Goal: Task Accomplishment & Management: Manage account settings

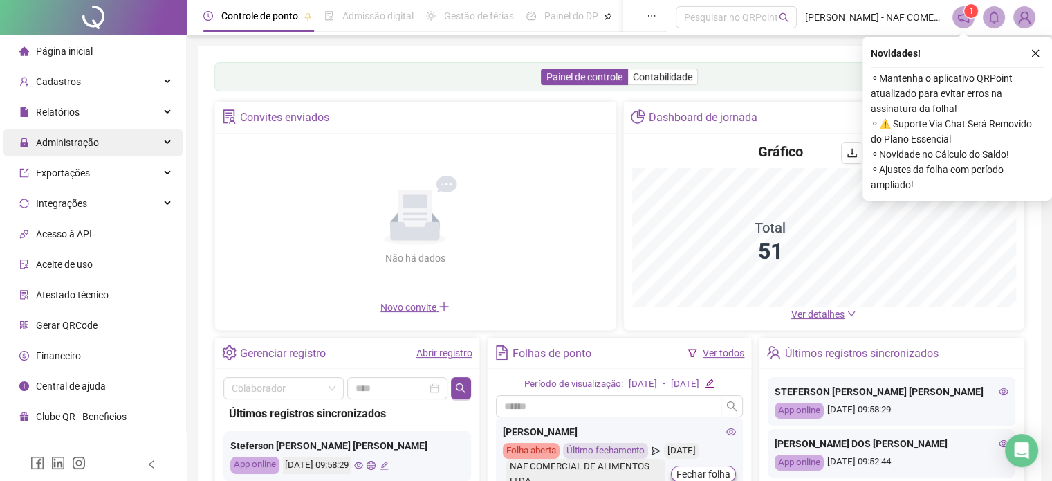
click at [86, 139] on span "Administração" at bounding box center [67, 142] width 63 height 11
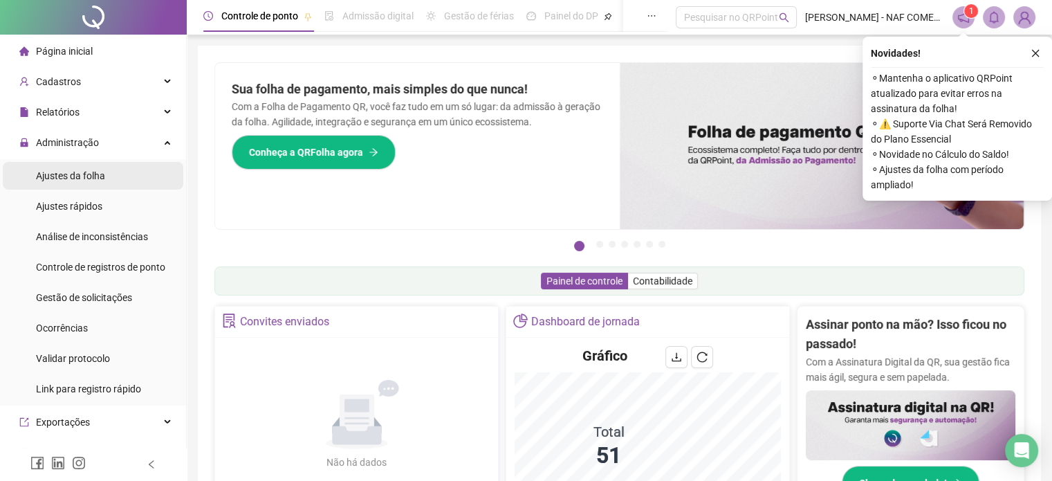
click at [85, 179] on span "Ajustes da folha" at bounding box center [70, 175] width 69 height 11
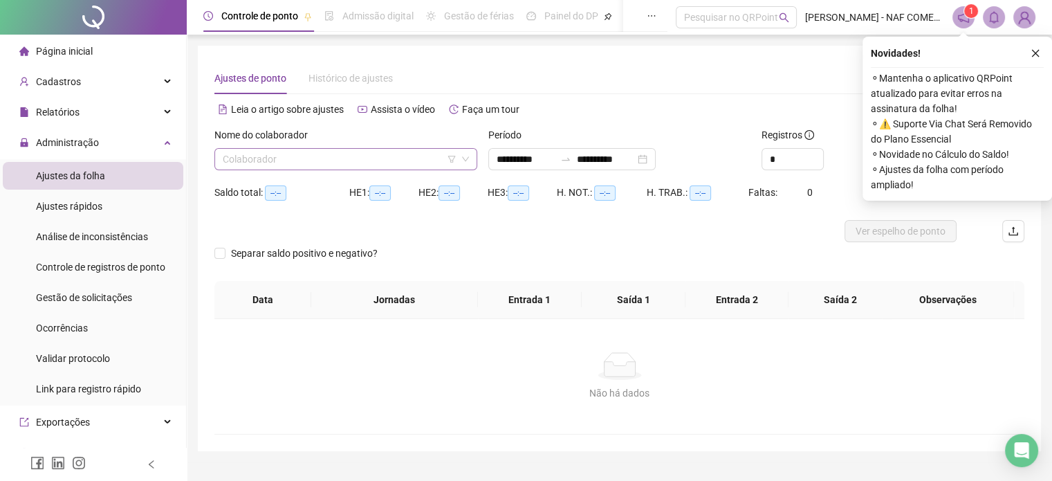
click at [305, 156] on input "search" at bounding box center [340, 159] width 234 height 21
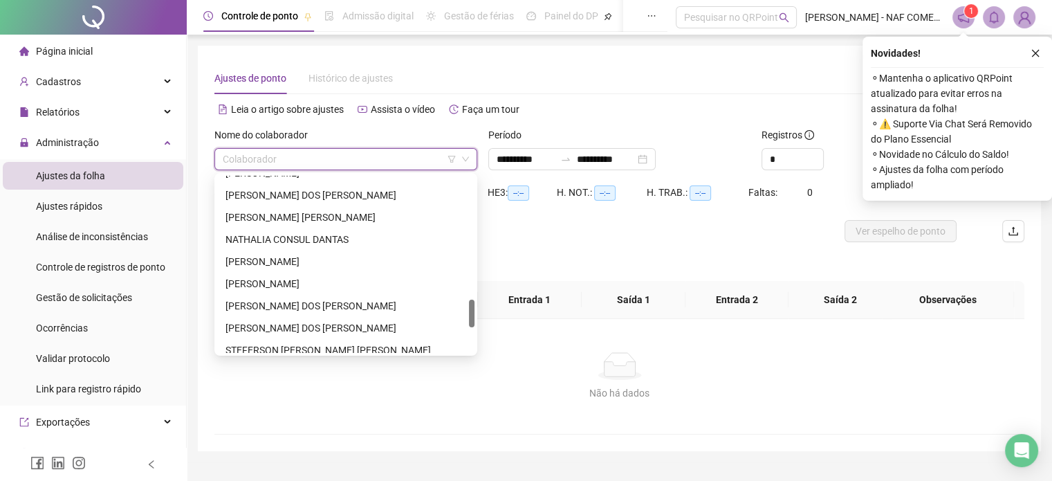
scroll to position [793, 0]
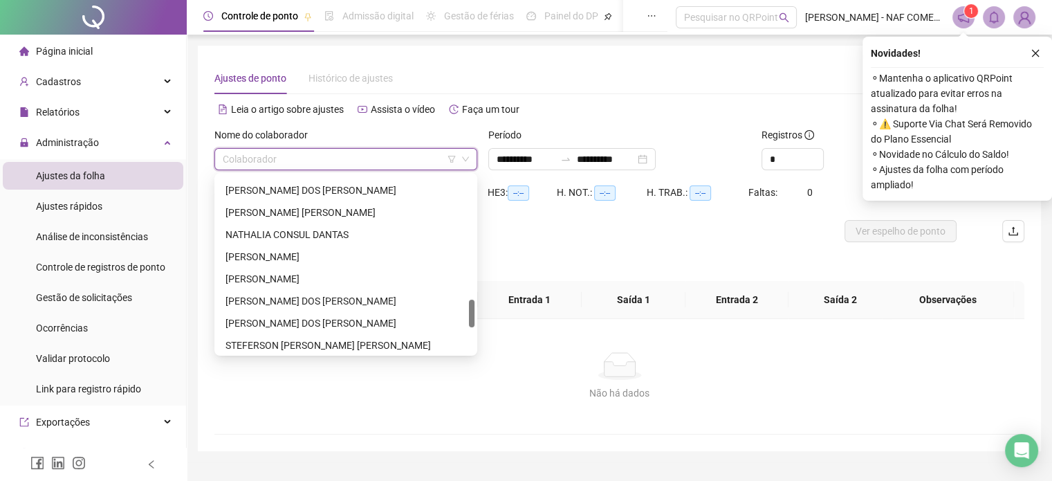
drag, startPoint x: 472, startPoint y: 194, endPoint x: 448, endPoint y: 318, distance: 127.0
click at [448, 318] on div "[PERSON_NAME] [PERSON_NAME] DOS [PERSON_NAME] [PERSON_NAME] [PERSON_NAME] CONSU…" at bounding box center [345, 264] width 257 height 177
click at [288, 230] on div "NATHALIA CONSUL DANTAS" at bounding box center [346, 234] width 241 height 15
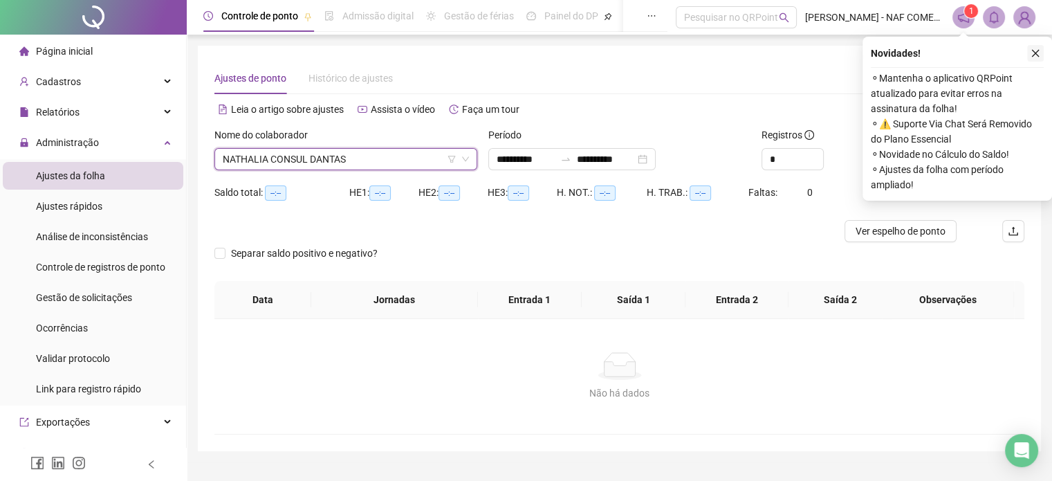
click at [1027, 50] on button "button" at bounding box center [1035, 53] width 17 height 17
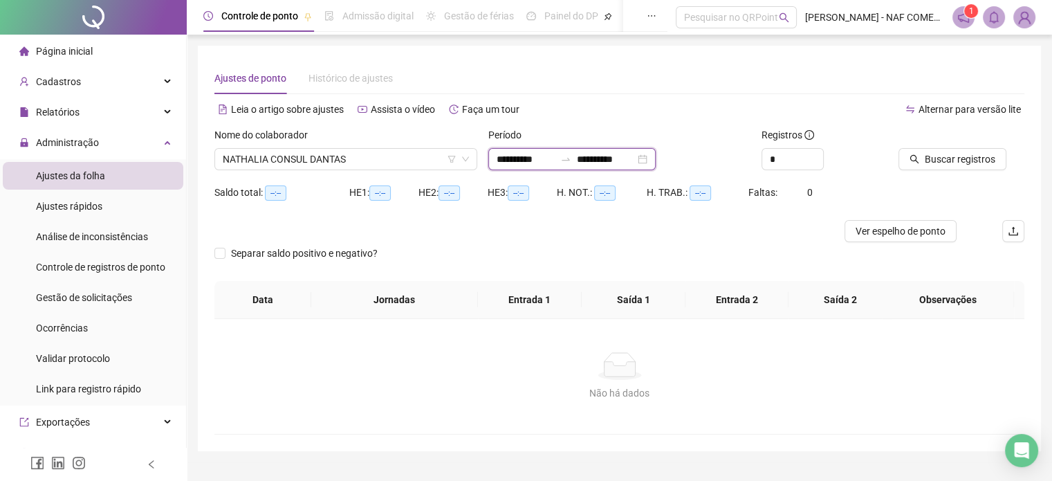
click at [532, 158] on input "**********" at bounding box center [526, 158] width 58 height 15
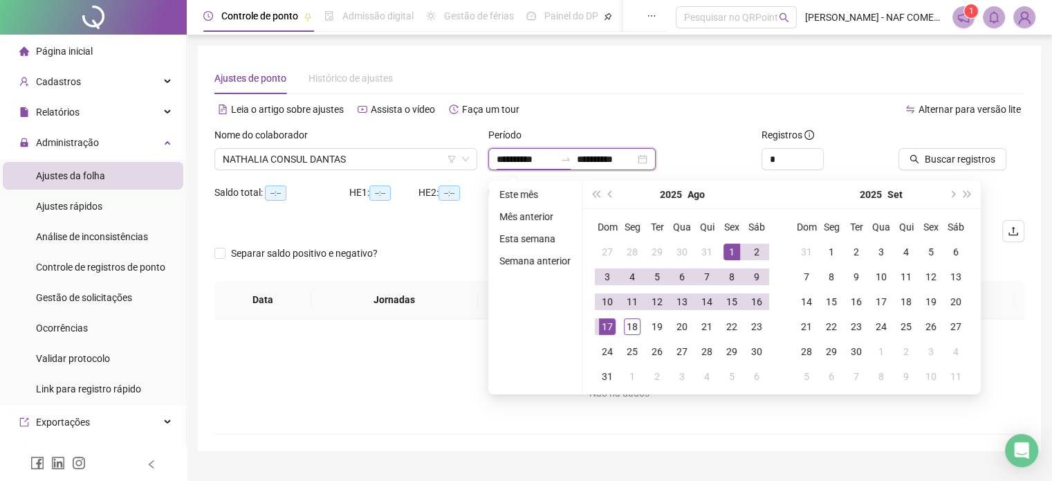
type input "**********"
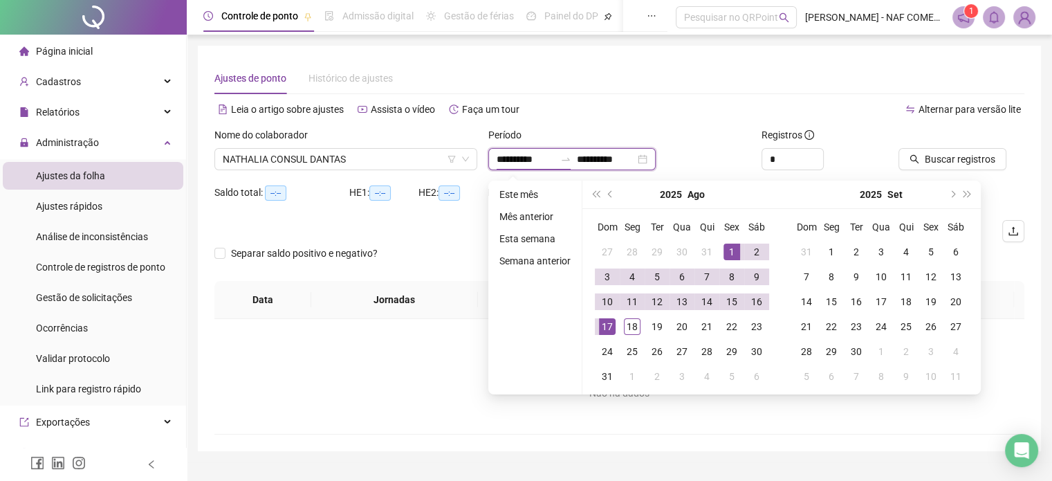
type input "**********"
click at [960, 158] on span "Buscar registros" at bounding box center [960, 158] width 71 height 15
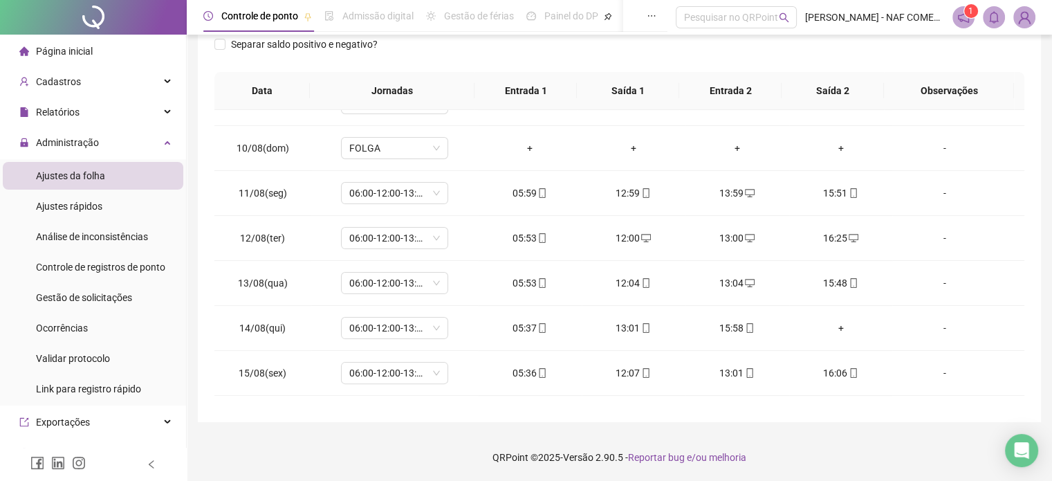
scroll to position [466, 0]
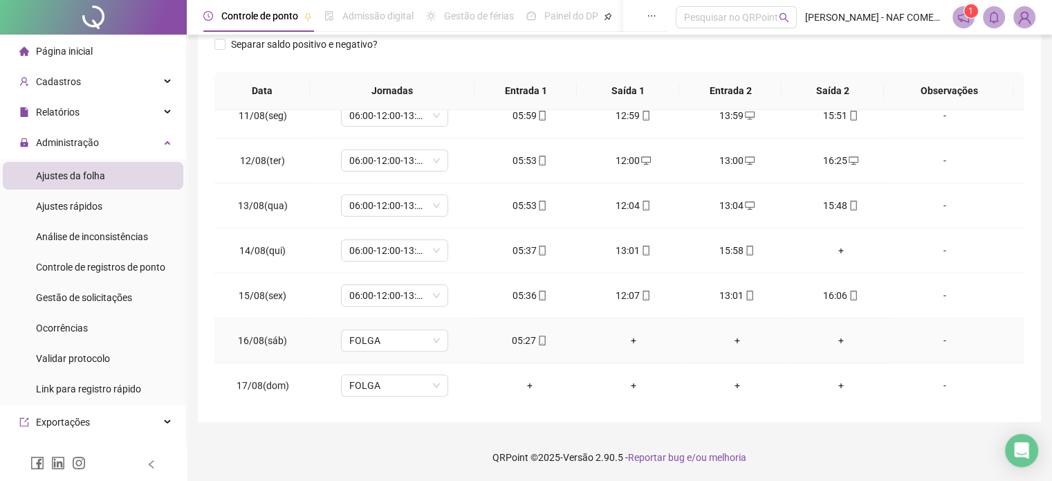
click at [625, 338] on div "+" at bounding box center [634, 340] width 82 height 15
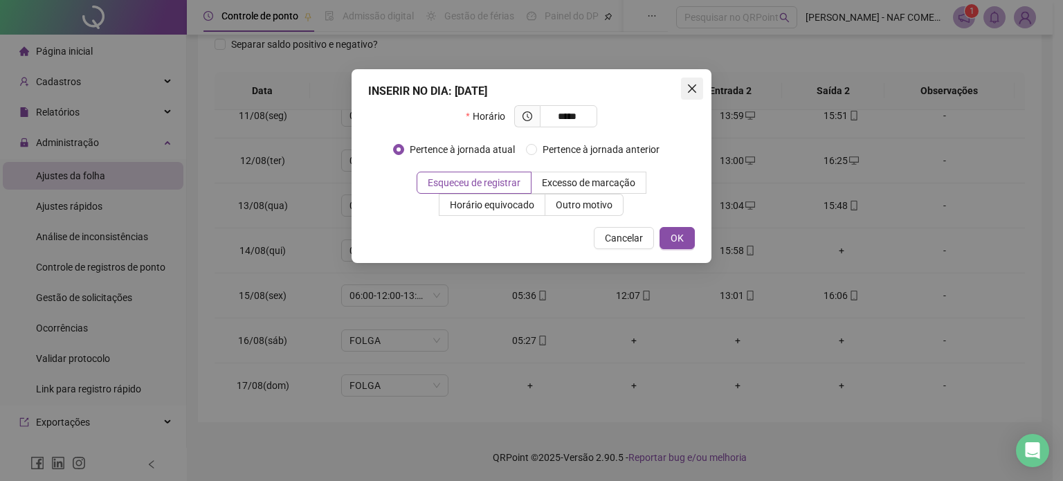
type input "*****"
click at [692, 85] on icon "close" at bounding box center [691, 88] width 11 height 11
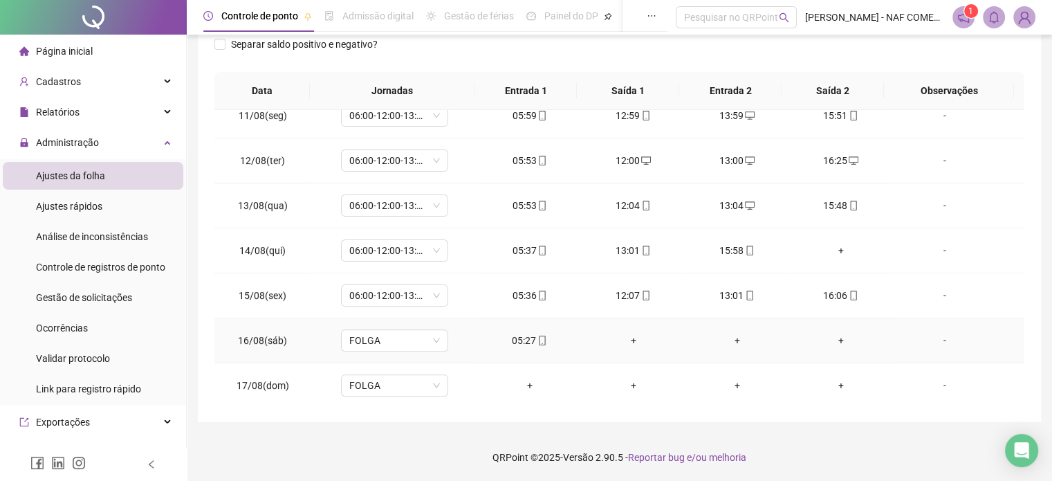
click at [624, 339] on div "+" at bounding box center [634, 340] width 82 height 15
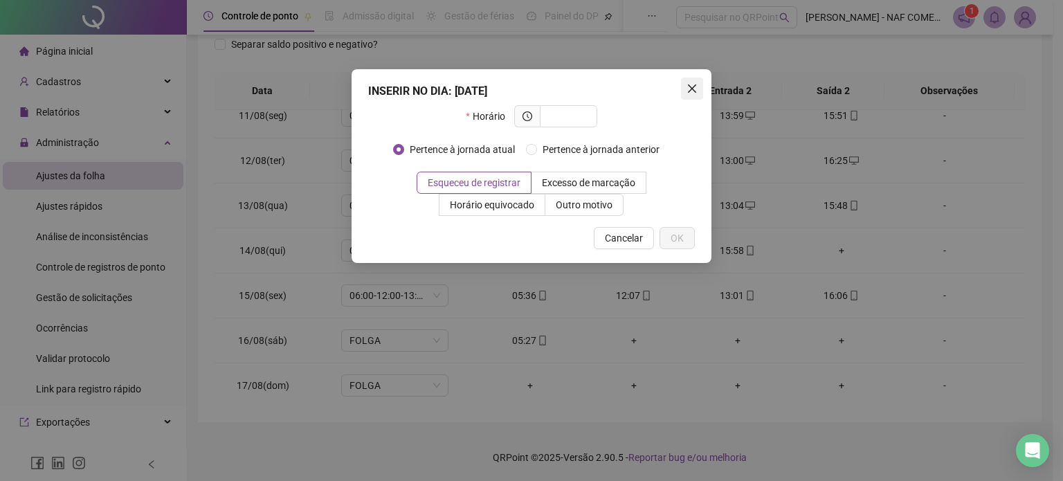
click at [695, 84] on icon "close" at bounding box center [691, 88] width 11 height 11
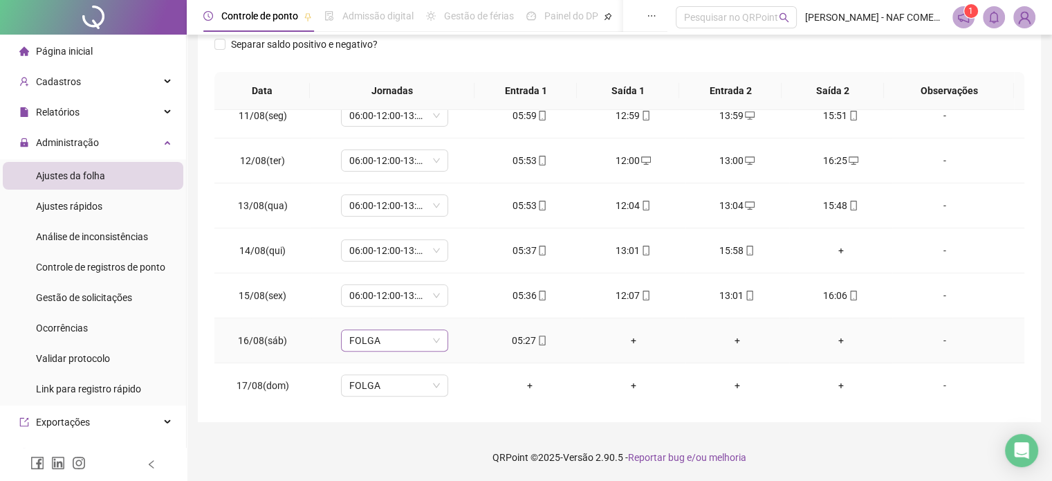
click at [427, 337] on span "FOLGA" at bounding box center [394, 340] width 91 height 21
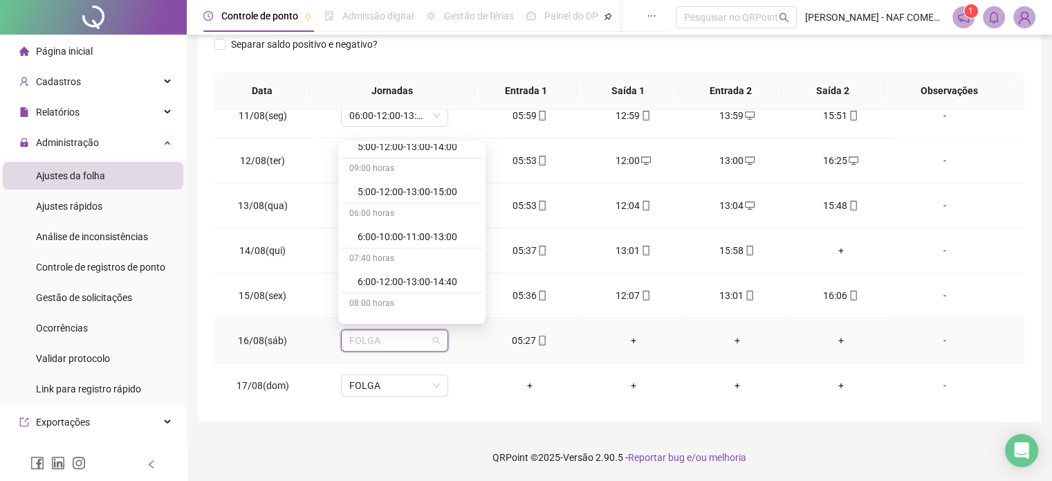
scroll to position [2157, 0]
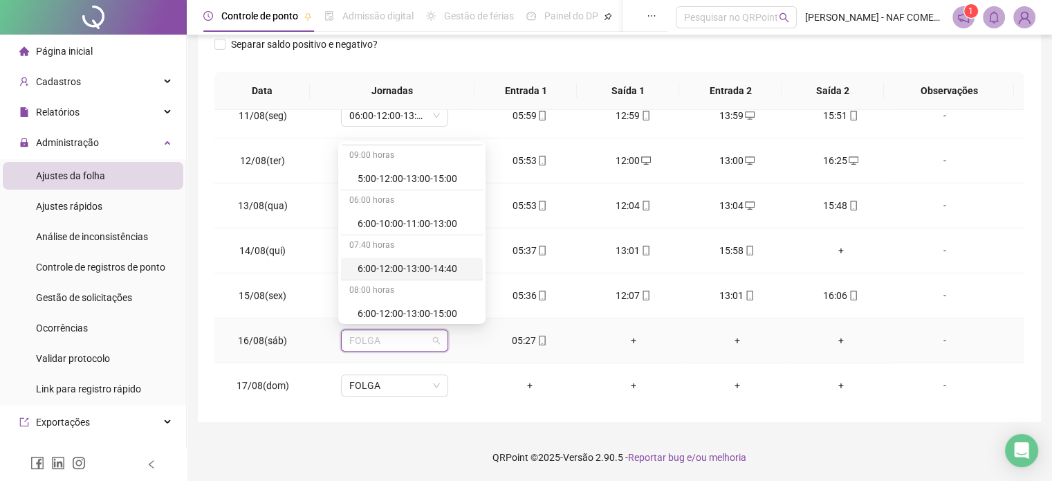
click at [426, 264] on div "6:00-12:00-13:00-14:40" at bounding box center [416, 268] width 117 height 15
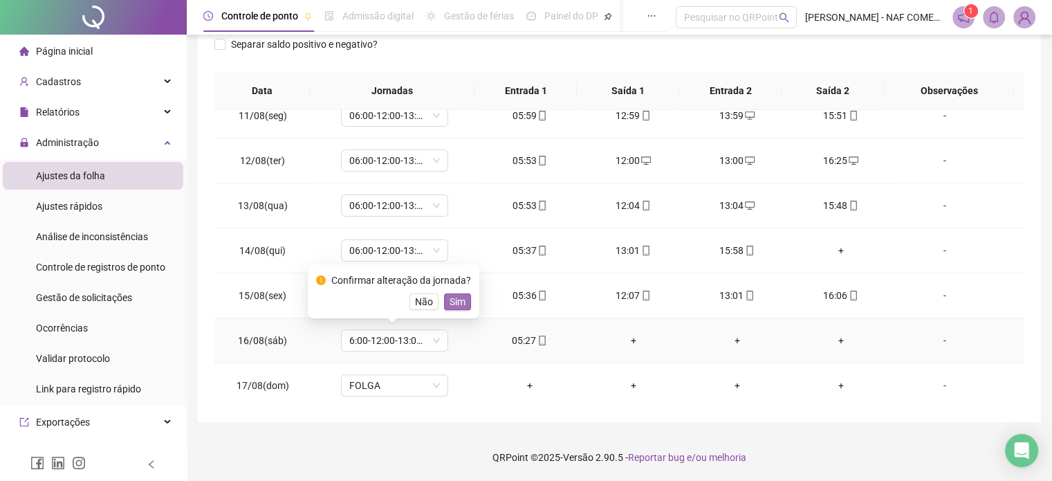
click at [457, 302] on span "Sim" at bounding box center [458, 301] width 16 height 15
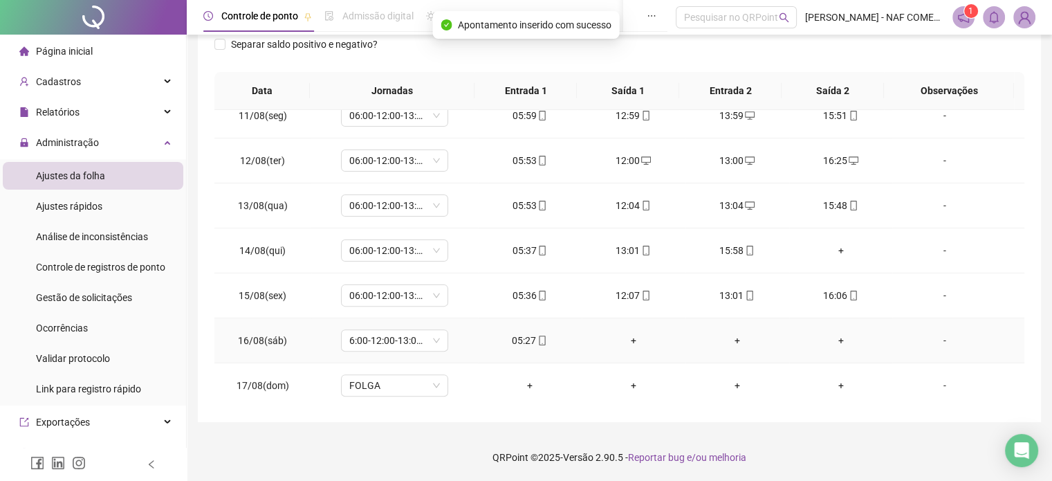
drag, startPoint x: 623, startPoint y: 340, endPoint x: 631, endPoint y: 340, distance: 8.3
click at [628, 340] on div "+" at bounding box center [634, 340] width 82 height 15
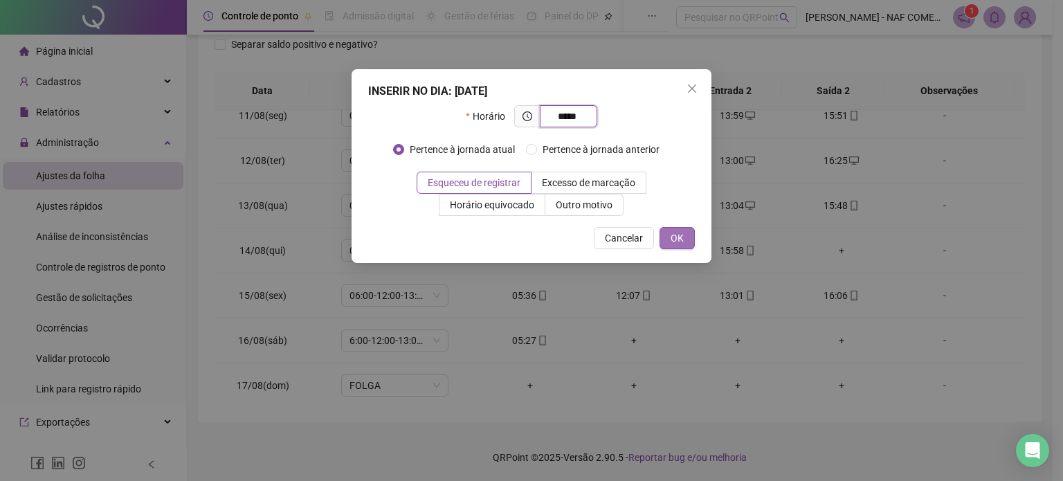
type input "*****"
click at [675, 233] on span "OK" at bounding box center [676, 237] width 13 height 15
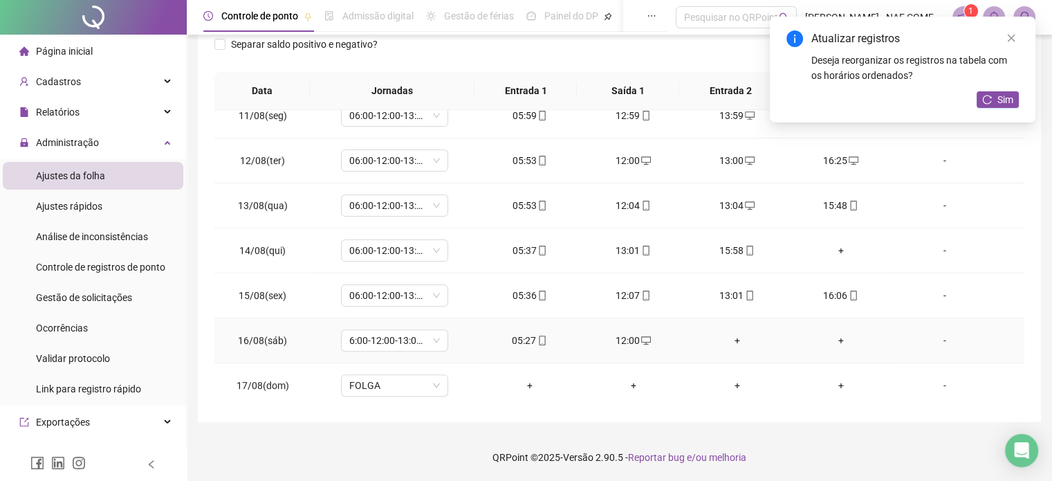
click at [733, 337] on div "+" at bounding box center [738, 340] width 82 height 15
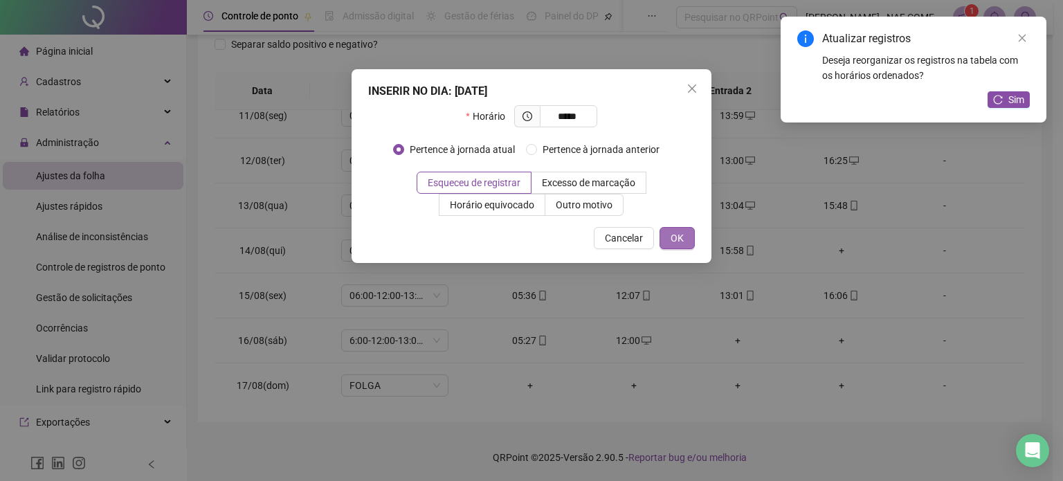
type input "*****"
click at [682, 242] on span "OK" at bounding box center [676, 237] width 13 height 15
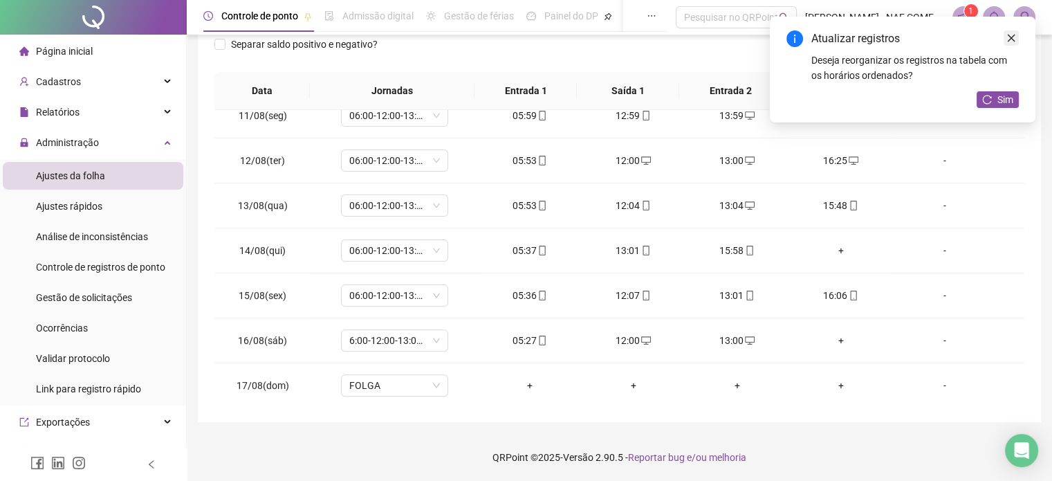
click at [1013, 34] on icon "close" at bounding box center [1012, 38] width 10 height 10
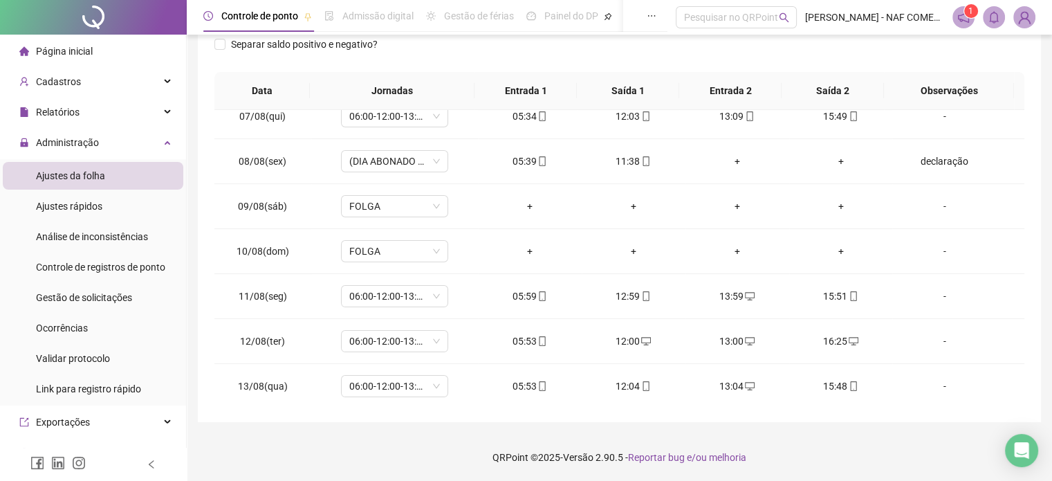
scroll to position [466, 0]
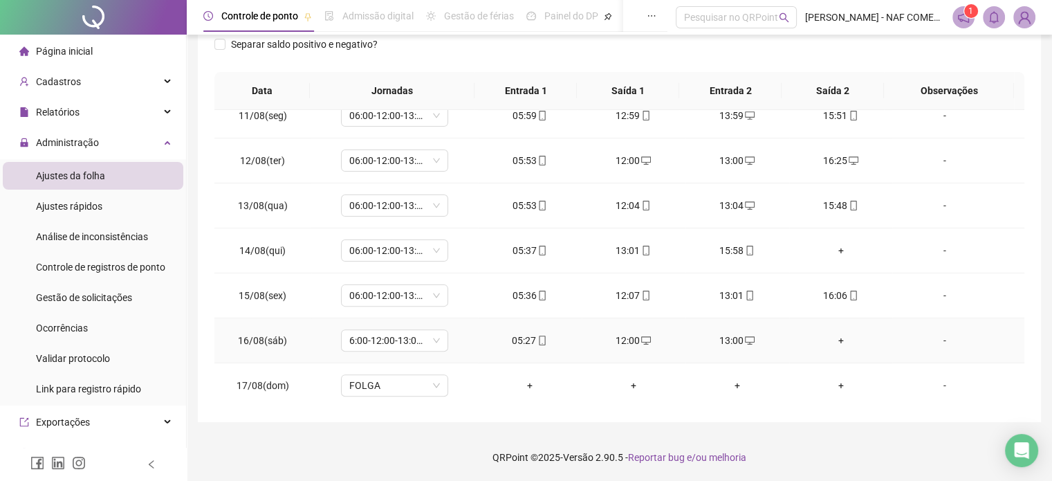
click at [835, 337] on div "+" at bounding box center [841, 340] width 82 height 15
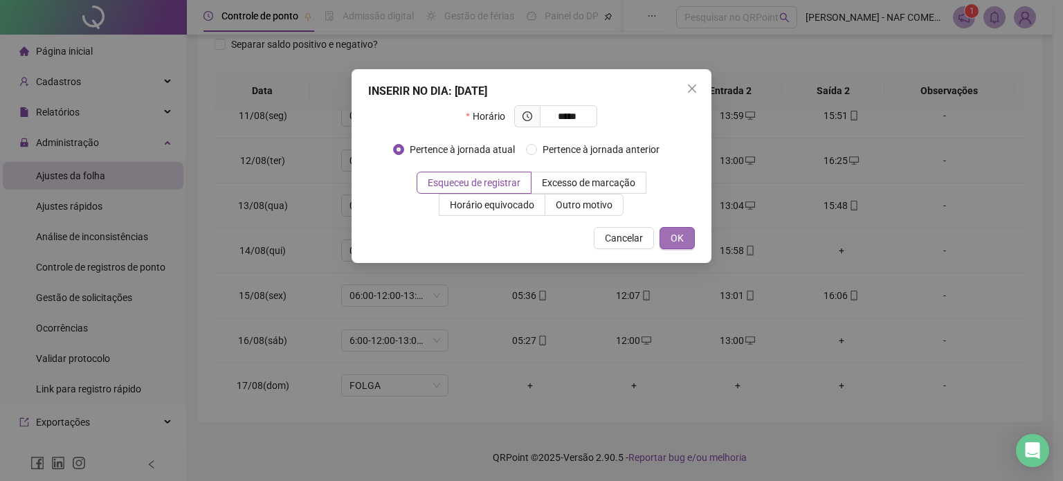
type input "*****"
click at [675, 237] on span "OK" at bounding box center [676, 237] width 13 height 15
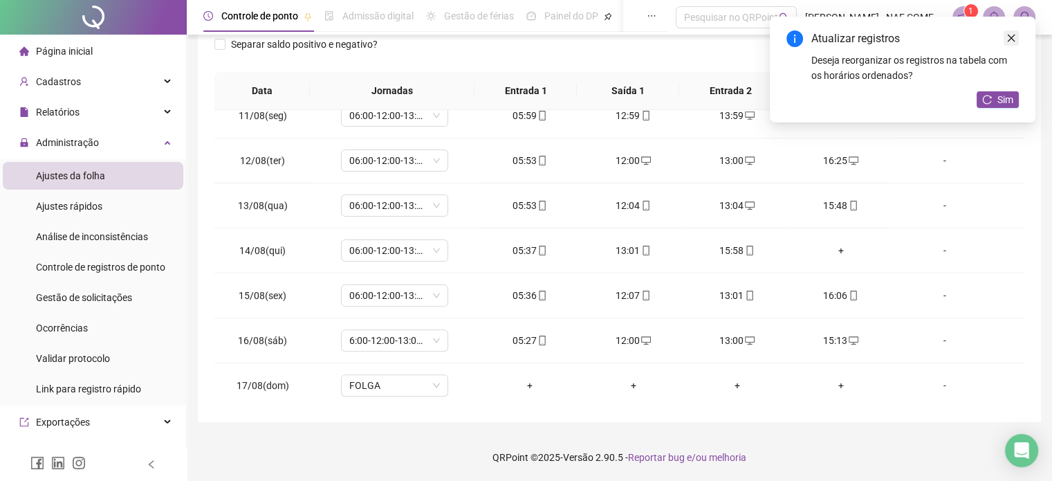
click at [1013, 33] on icon "close" at bounding box center [1012, 38] width 10 height 10
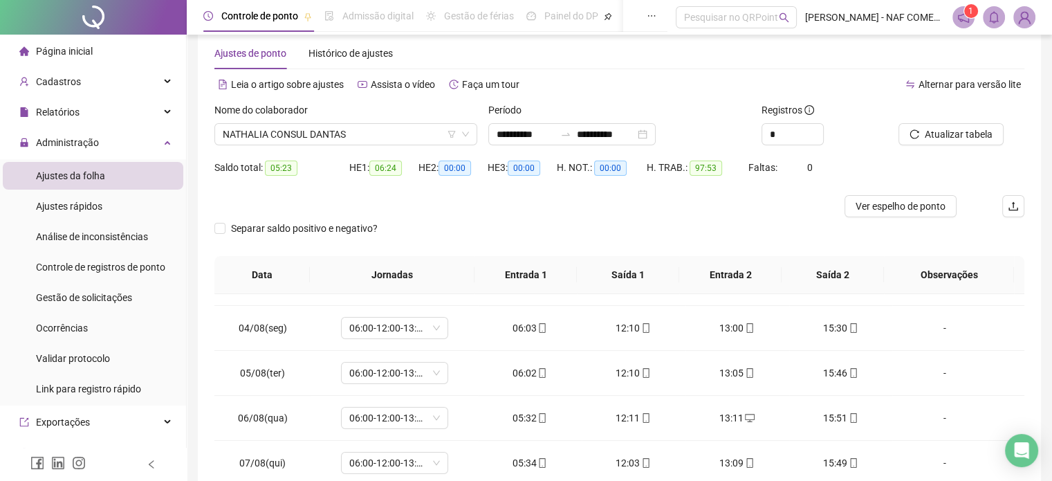
scroll to position [24, 0]
click at [903, 206] on span "Ver espelho de ponto" at bounding box center [901, 206] width 90 height 15
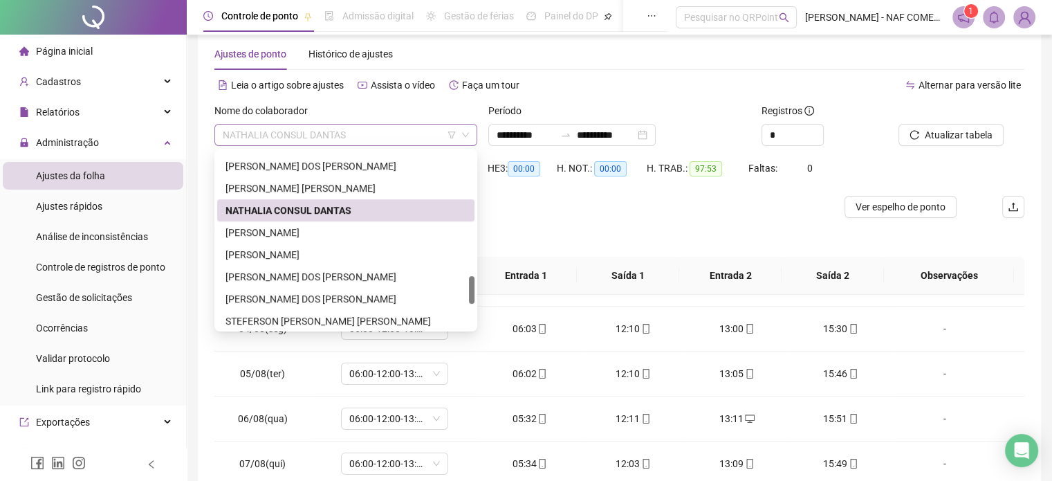
click at [376, 134] on span "NATHALIA CONSUL DANTAS" at bounding box center [346, 135] width 246 height 21
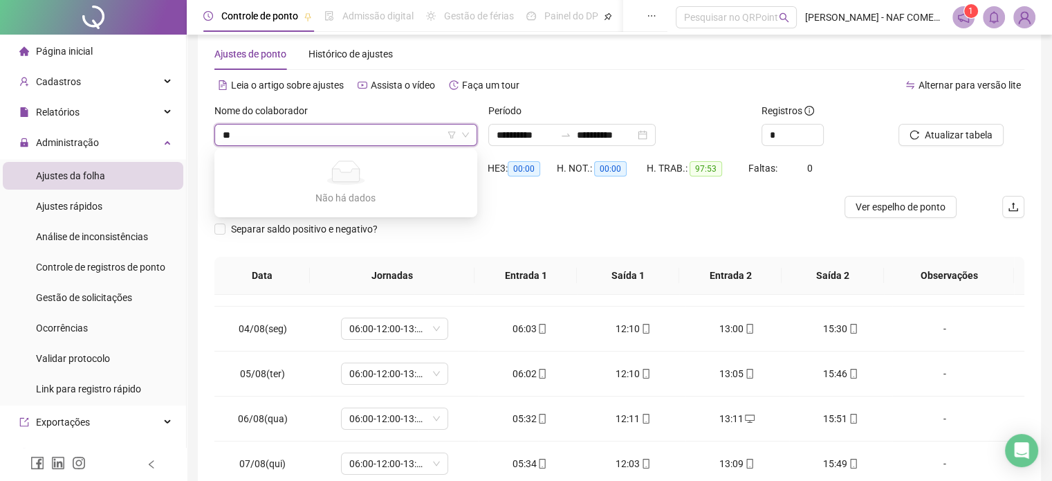
type input "*"
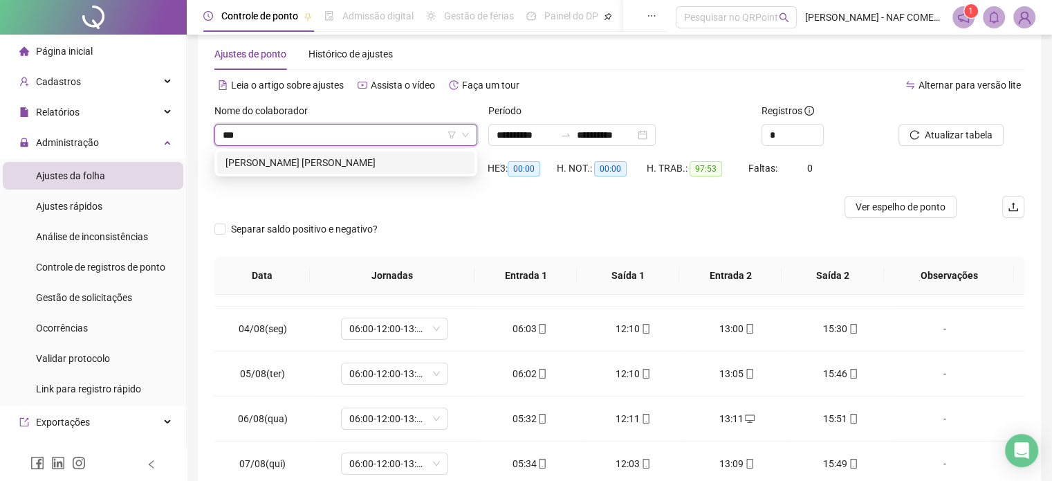
scroll to position [0, 0]
type input "*****"
click at [340, 163] on div "[PERSON_NAME] HERNANDES" at bounding box center [346, 162] width 241 height 15
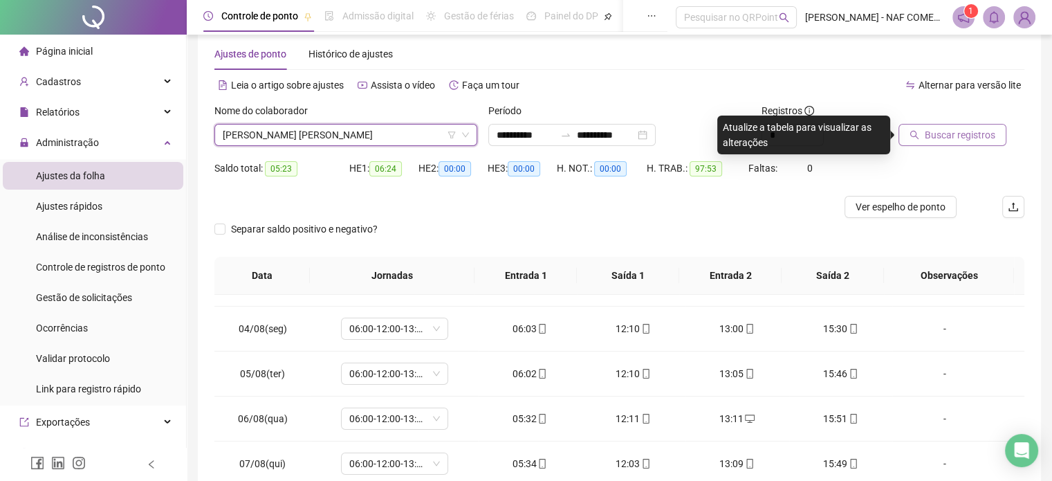
click at [931, 132] on span "Buscar registros" at bounding box center [960, 134] width 71 height 15
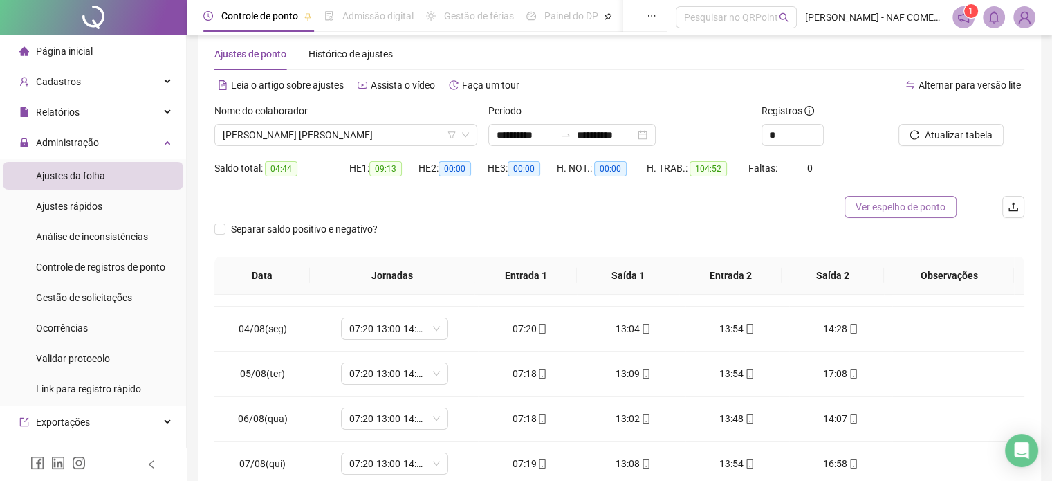
click at [912, 209] on span "Ver espelho de ponto" at bounding box center [901, 206] width 90 height 15
click at [413, 140] on span "[PERSON_NAME] HERNANDES" at bounding box center [346, 135] width 246 height 21
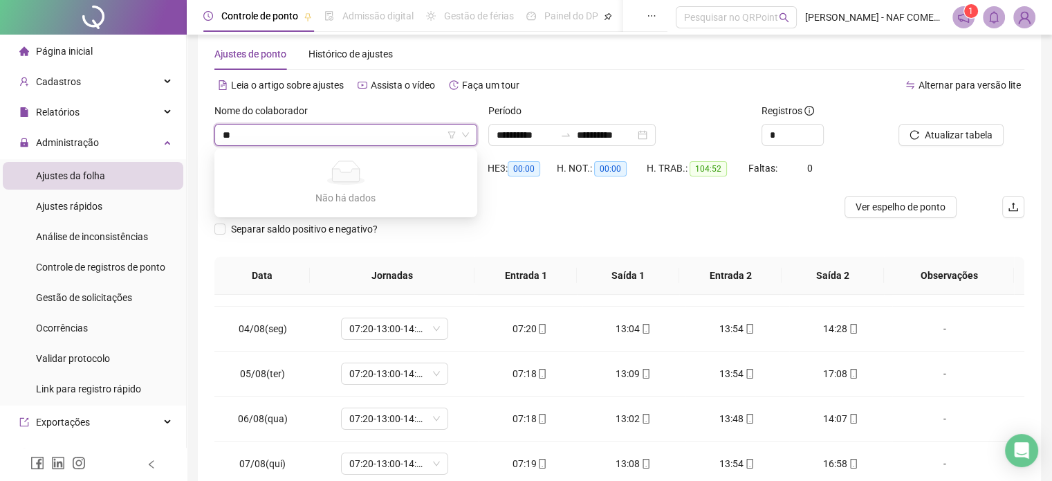
type input "*"
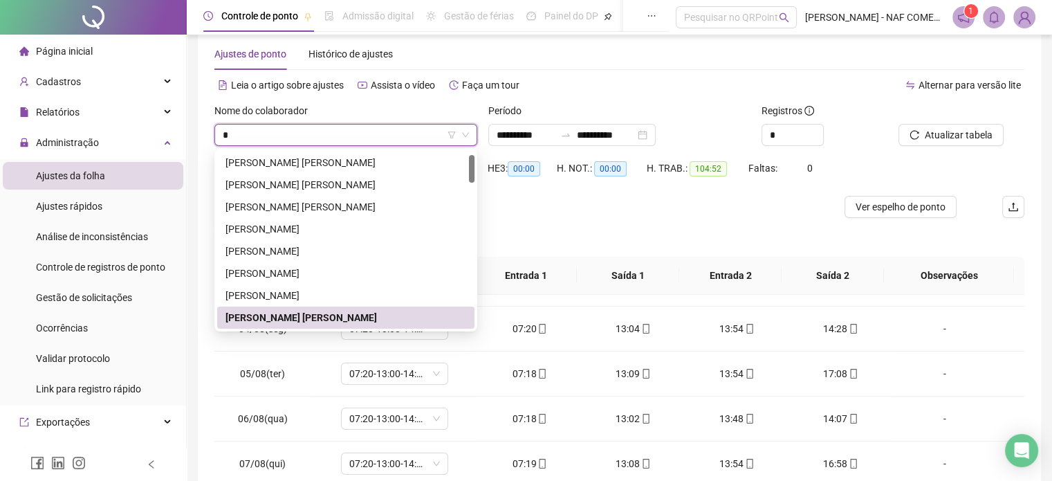
type input "*"
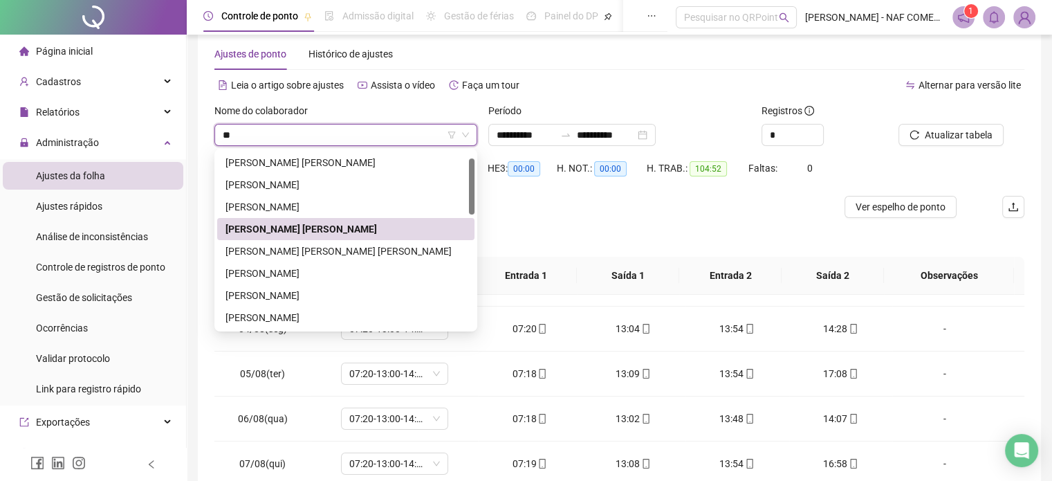
scroll to position [0, 0]
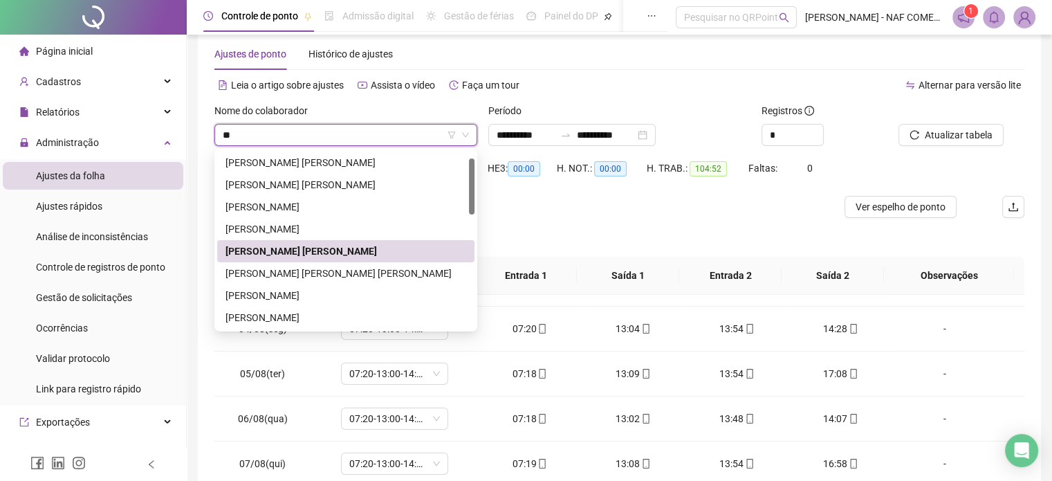
type input "***"
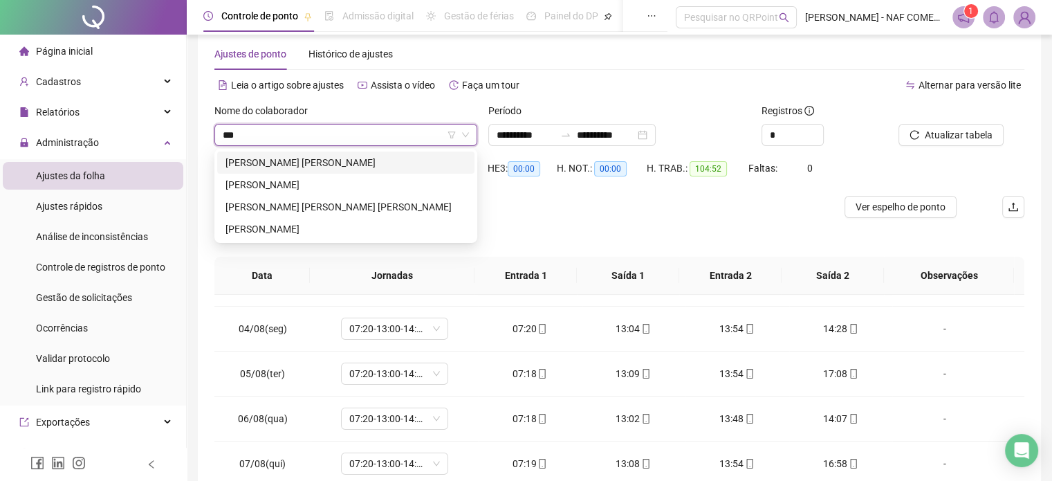
click at [340, 165] on div "CARINNA DA [PERSON_NAME]" at bounding box center [346, 162] width 241 height 15
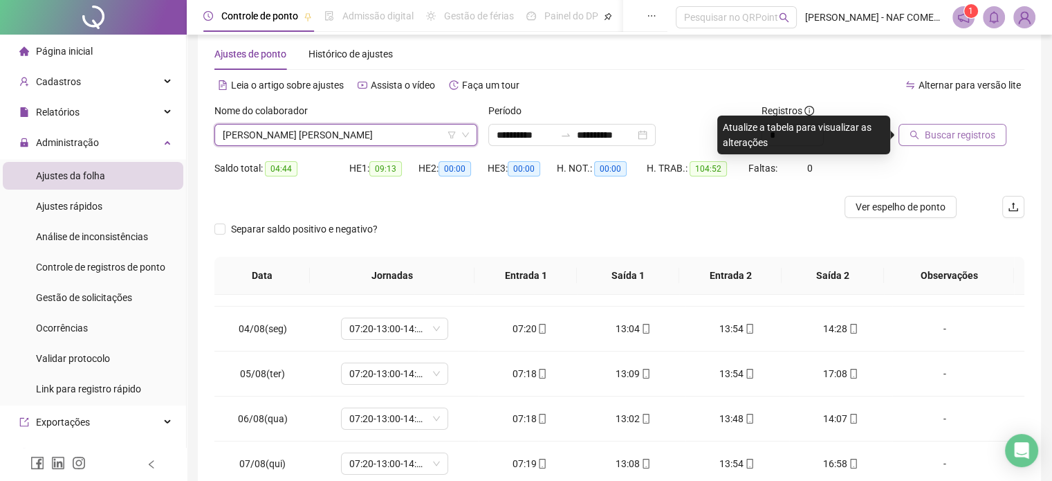
click at [927, 136] on span "Buscar registros" at bounding box center [960, 134] width 71 height 15
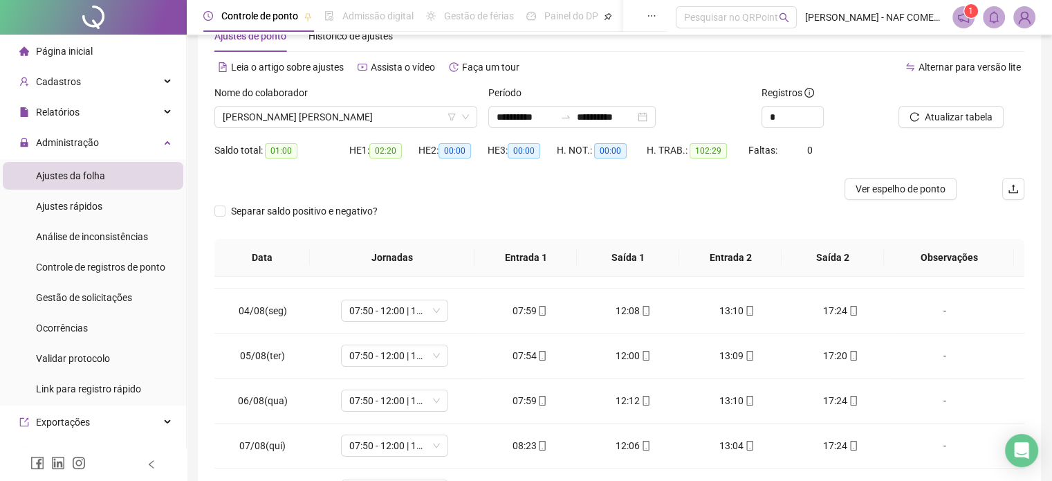
scroll to position [42, 0]
click at [899, 187] on span "Ver espelho de ponto" at bounding box center [901, 189] width 90 height 15
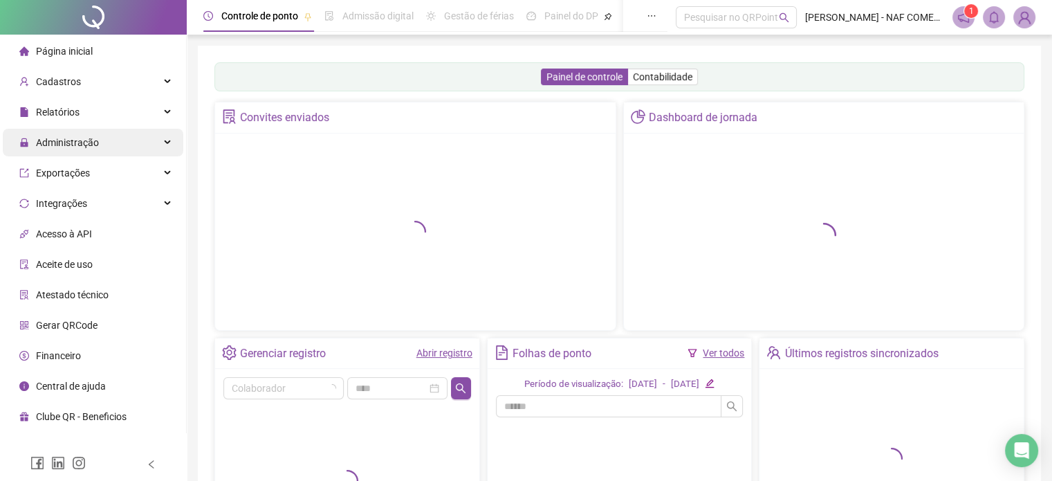
click at [87, 143] on span "Administração" at bounding box center [67, 142] width 63 height 11
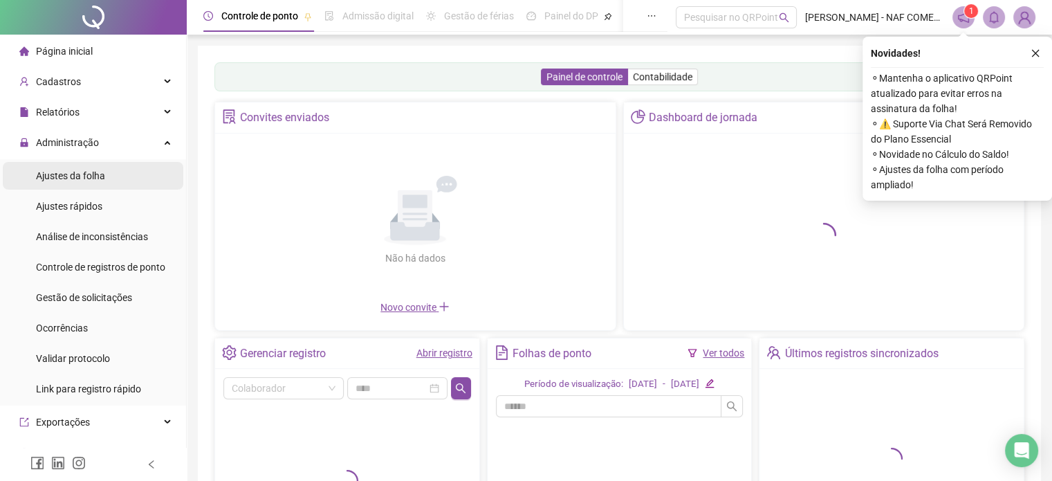
click at [86, 178] on span "Ajustes da folha" at bounding box center [70, 175] width 69 height 11
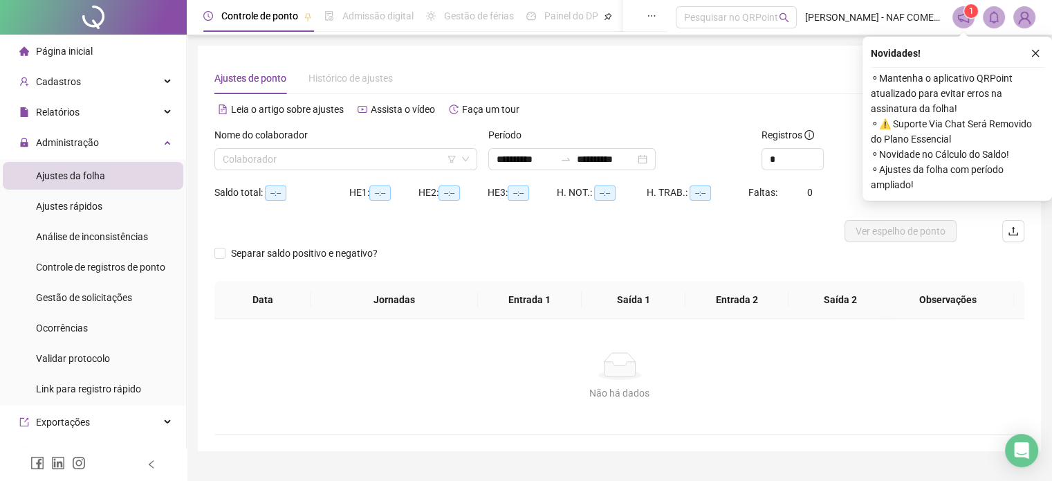
type input "**********"
click at [374, 157] on input "search" at bounding box center [340, 159] width 234 height 21
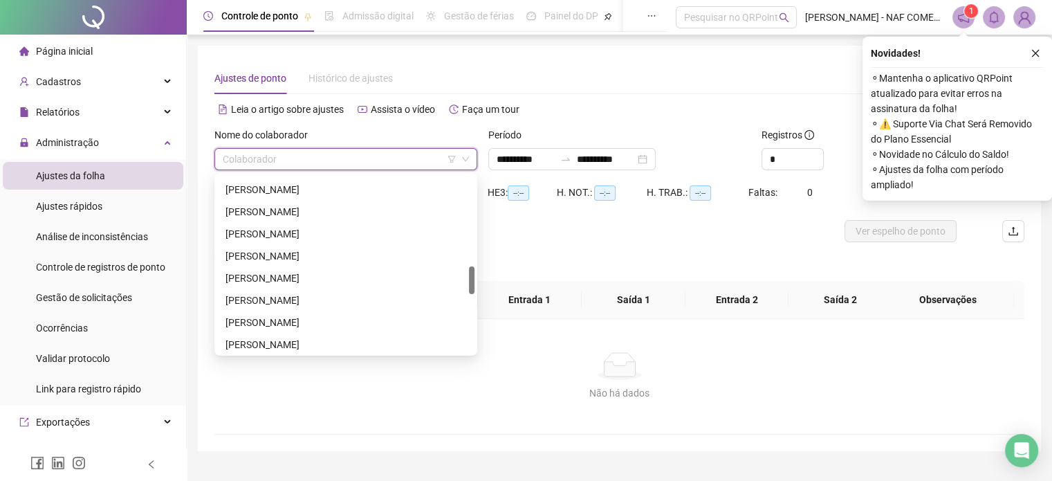
scroll to position [591, 0]
drag, startPoint x: 470, startPoint y: 194, endPoint x: 470, endPoint y: 286, distance: 92.7
click at [470, 286] on div at bounding box center [472, 282] width 6 height 28
click at [385, 301] on div "[PERSON_NAME]" at bounding box center [346, 304] width 241 height 15
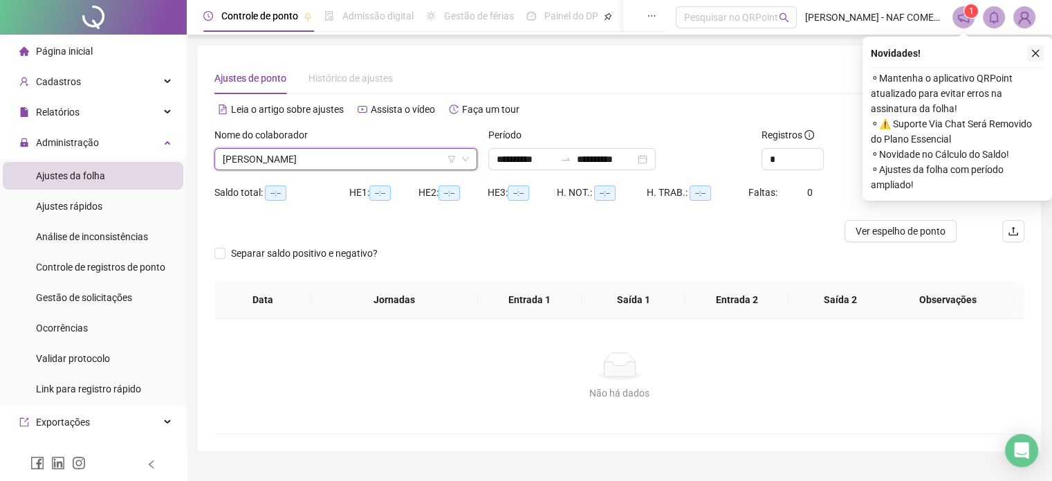
click at [1036, 49] on icon "close" at bounding box center [1036, 53] width 10 height 10
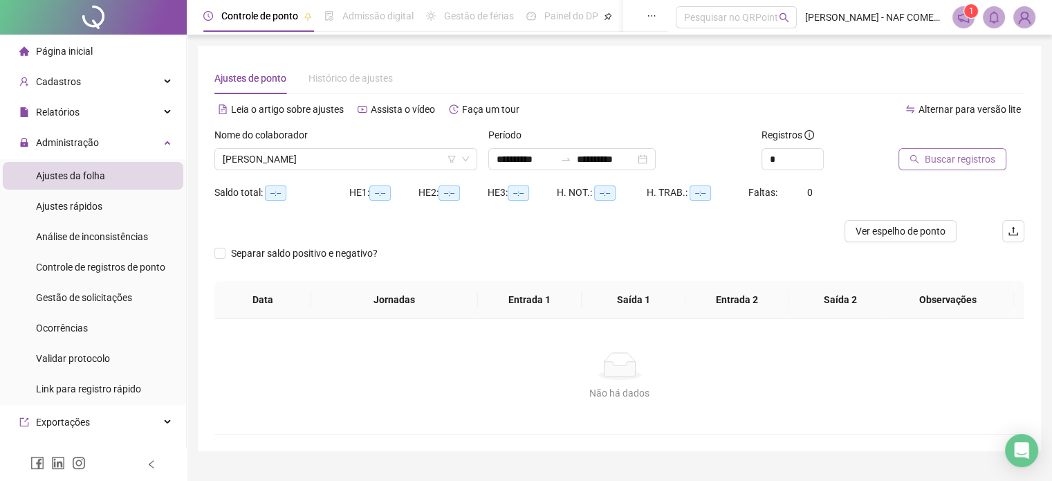
click at [973, 158] on span "Buscar registros" at bounding box center [960, 158] width 71 height 15
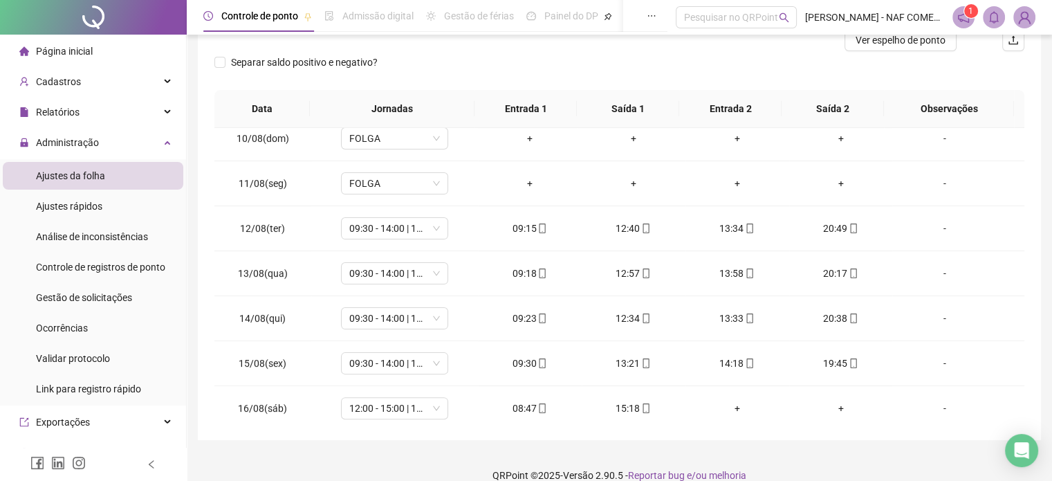
scroll to position [466, 0]
